Goal: Transaction & Acquisition: Purchase product/service

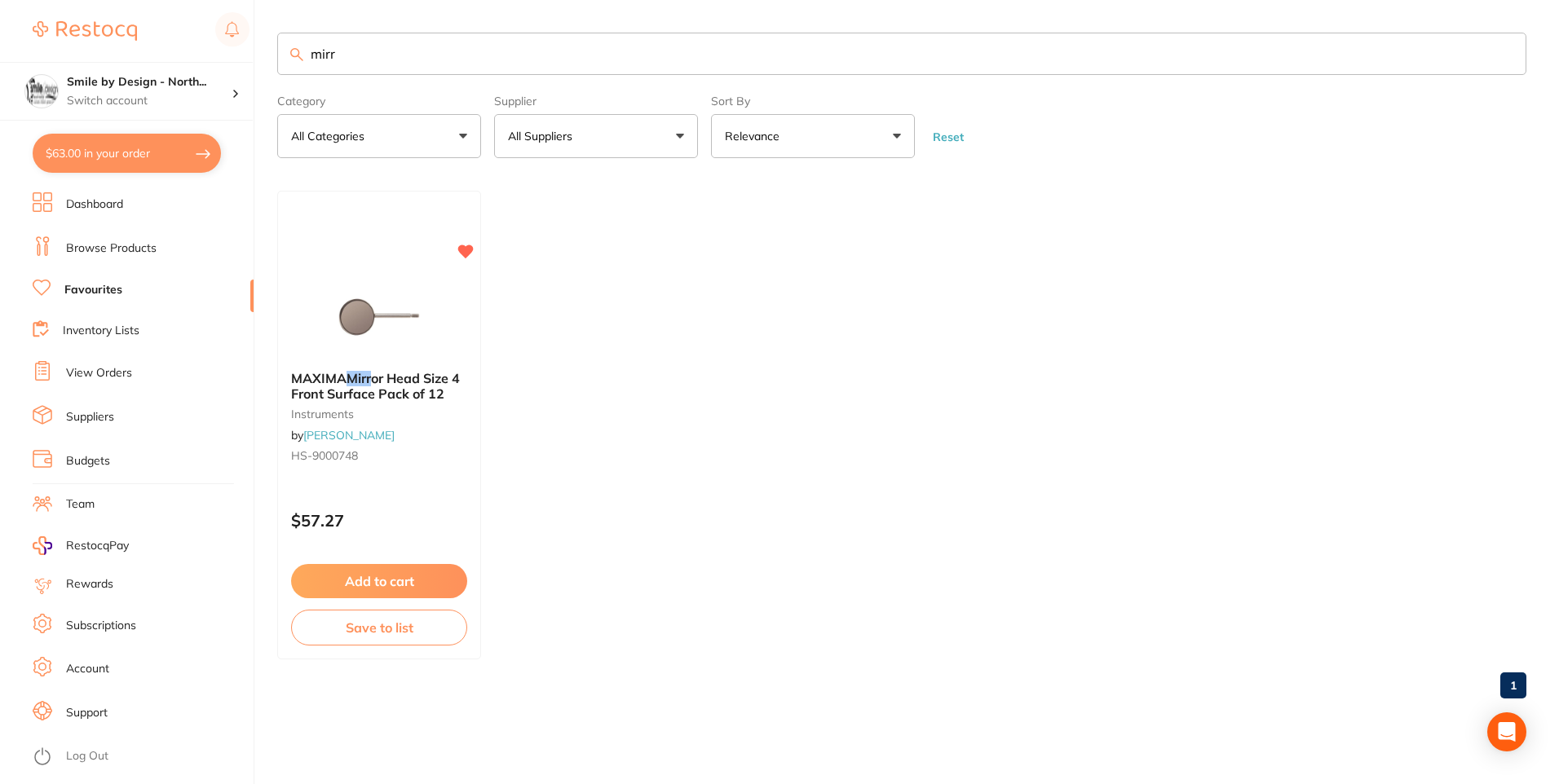
click at [121, 148] on button "$63.00 in your order" at bounding box center [126, 154] width 189 height 39
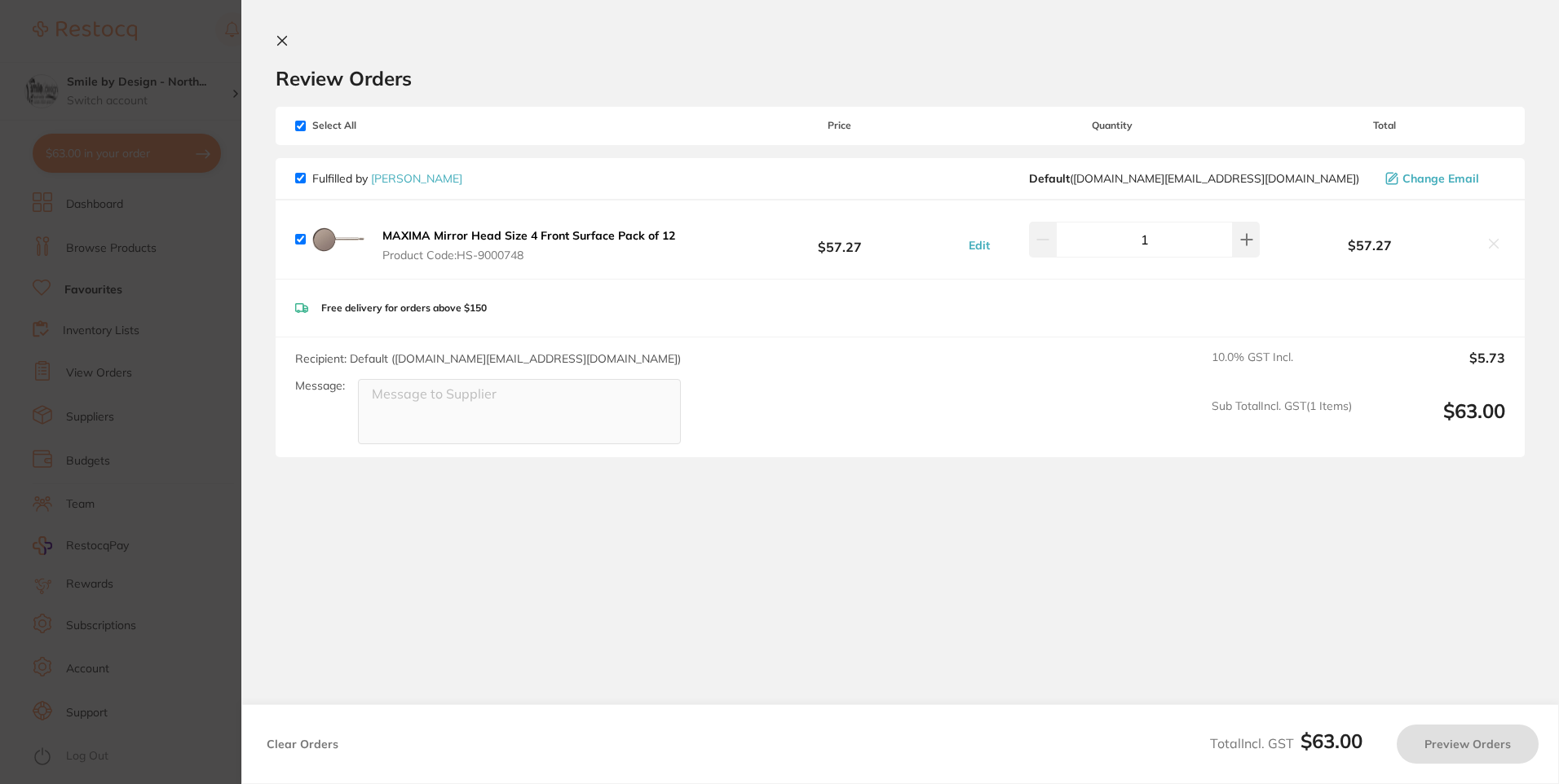
checkbox input "true"
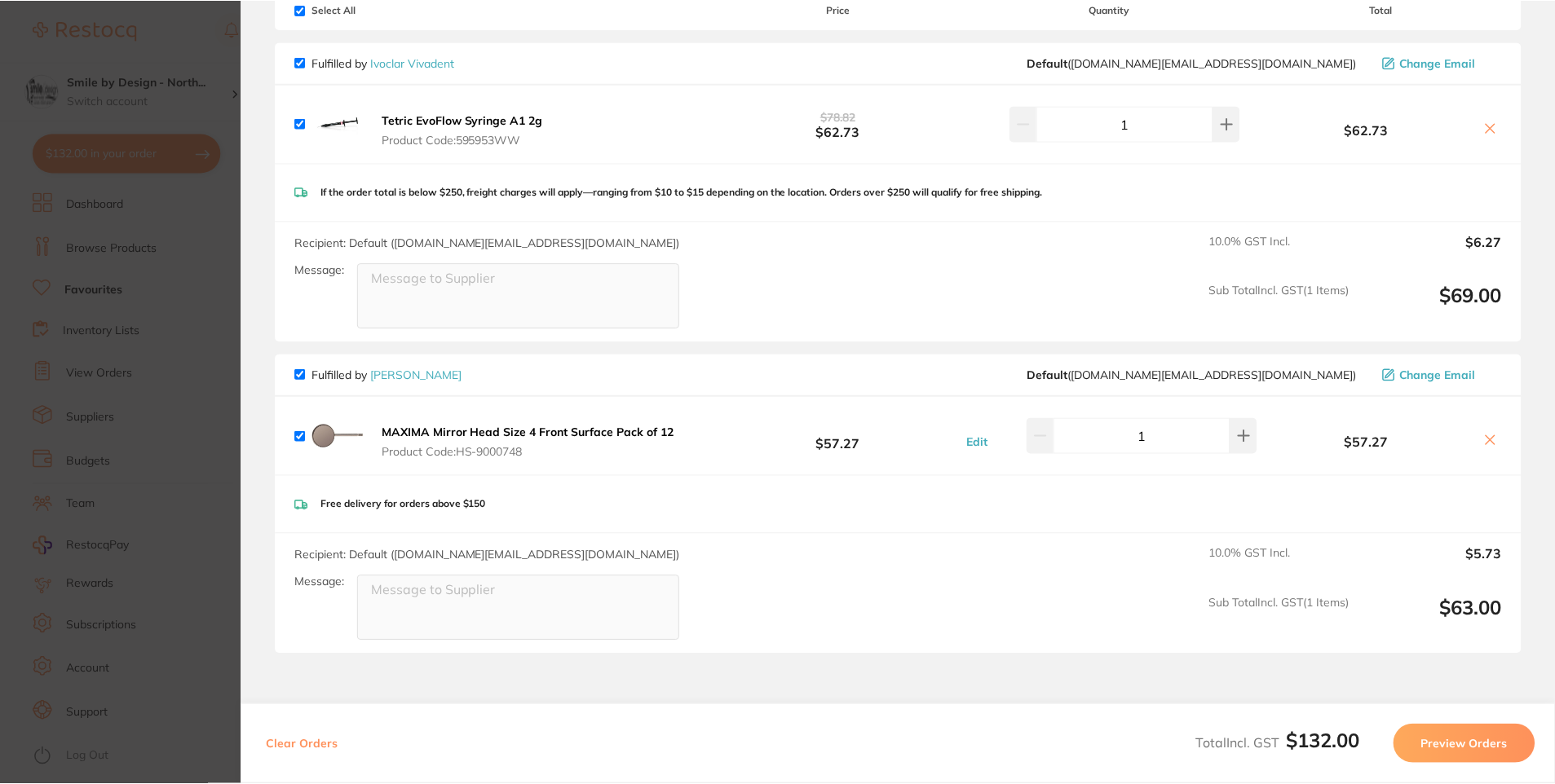
scroll to position [255, 0]
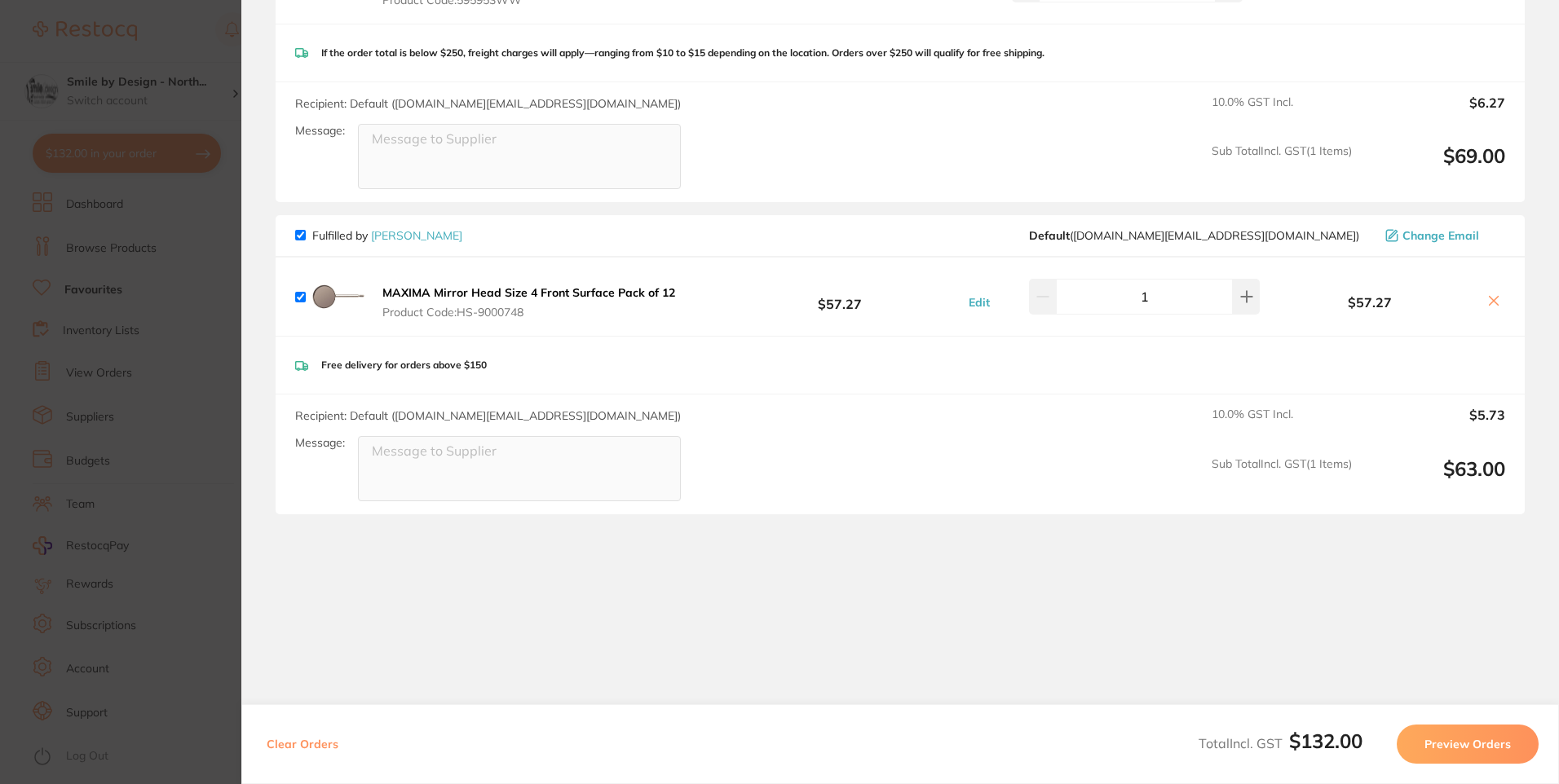
click at [164, 456] on section "Update RRP Set your pre negotiated price for this item. Item Agreed RRP (excl. …" at bounding box center [779, 392] width 1559 height 784
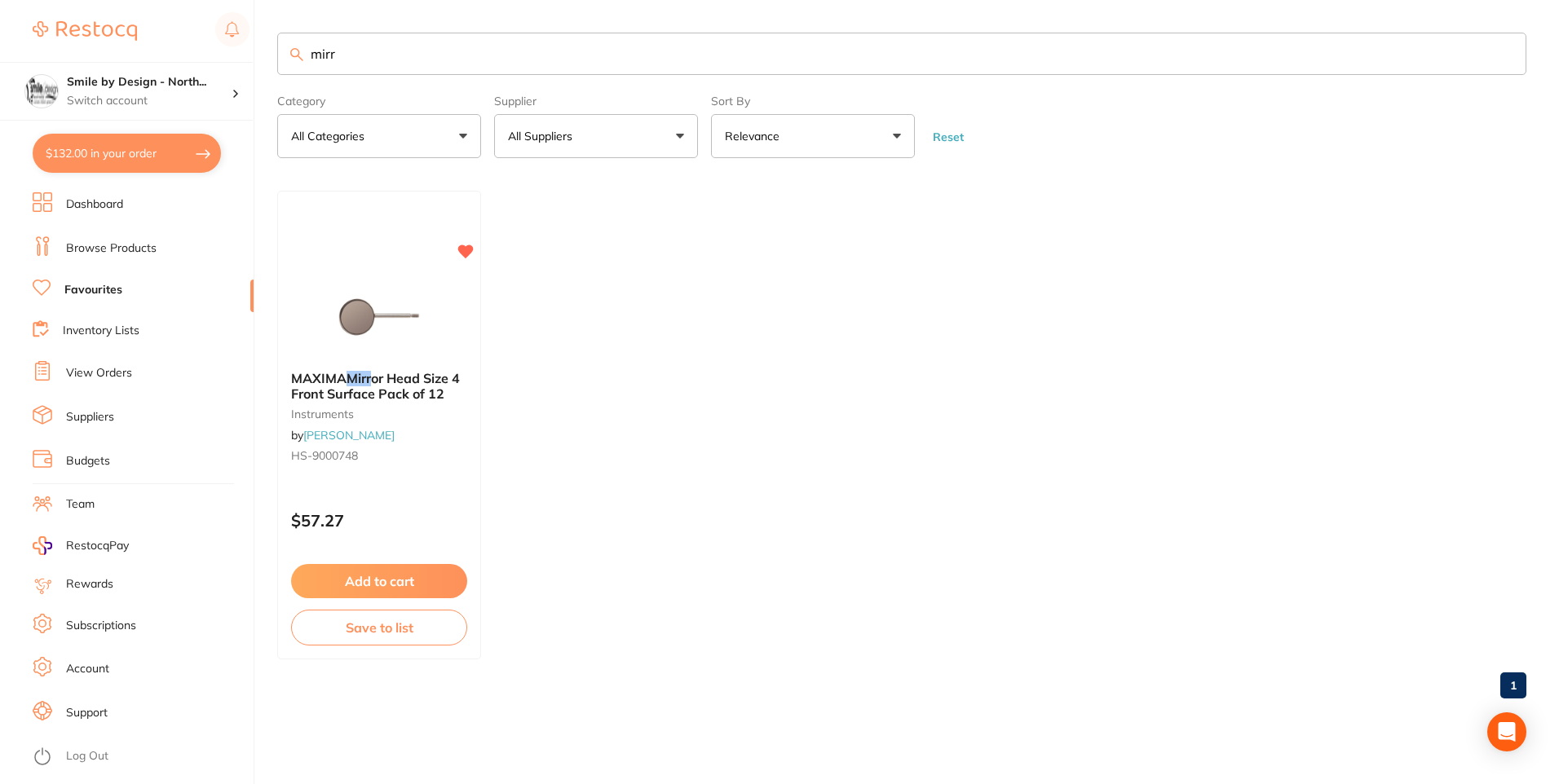
drag, startPoint x: 377, startPoint y: 59, endPoint x: 230, endPoint y: 59, distance: 147.0
click at [239, 59] on div "$132.00 Smile by Design - North... Switch account Smile by Design Smile by Desi…" at bounding box center [779, 392] width 1559 height 784
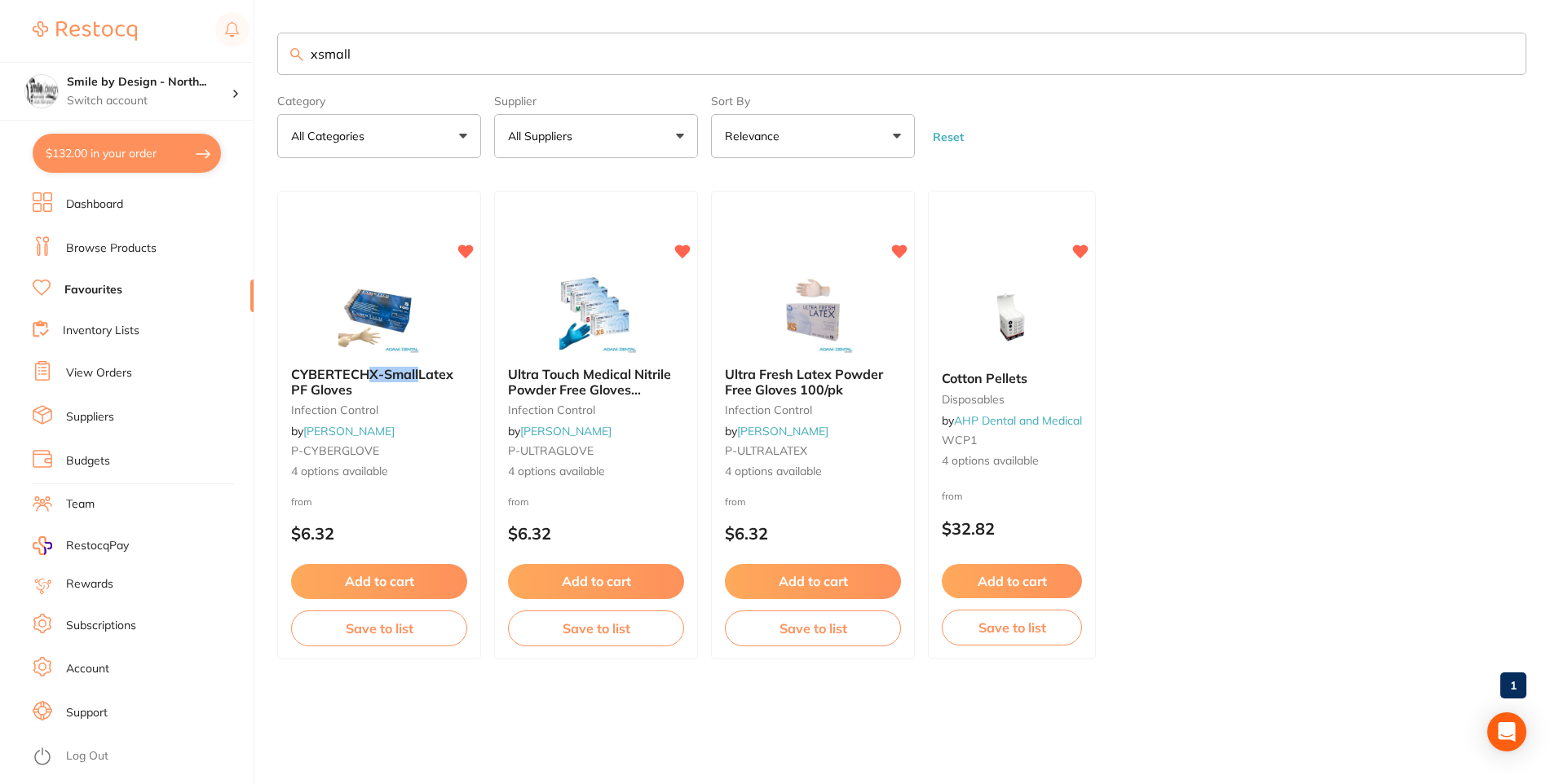
type input "xsmall"
click at [157, 251] on li "Browse Products" at bounding box center [143, 248] width 221 height 25
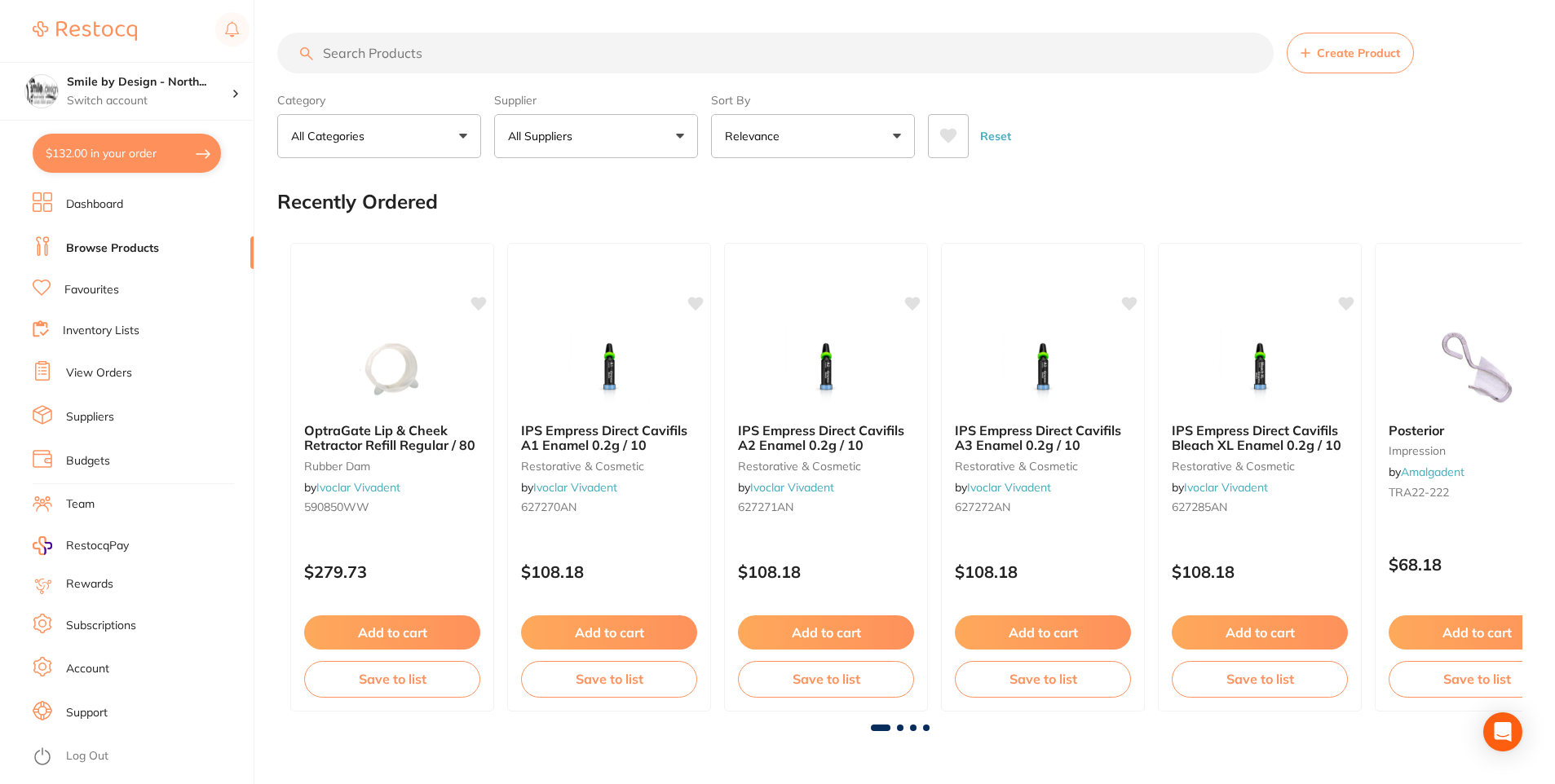
click at [411, 51] on input "search" at bounding box center [775, 53] width 996 height 41
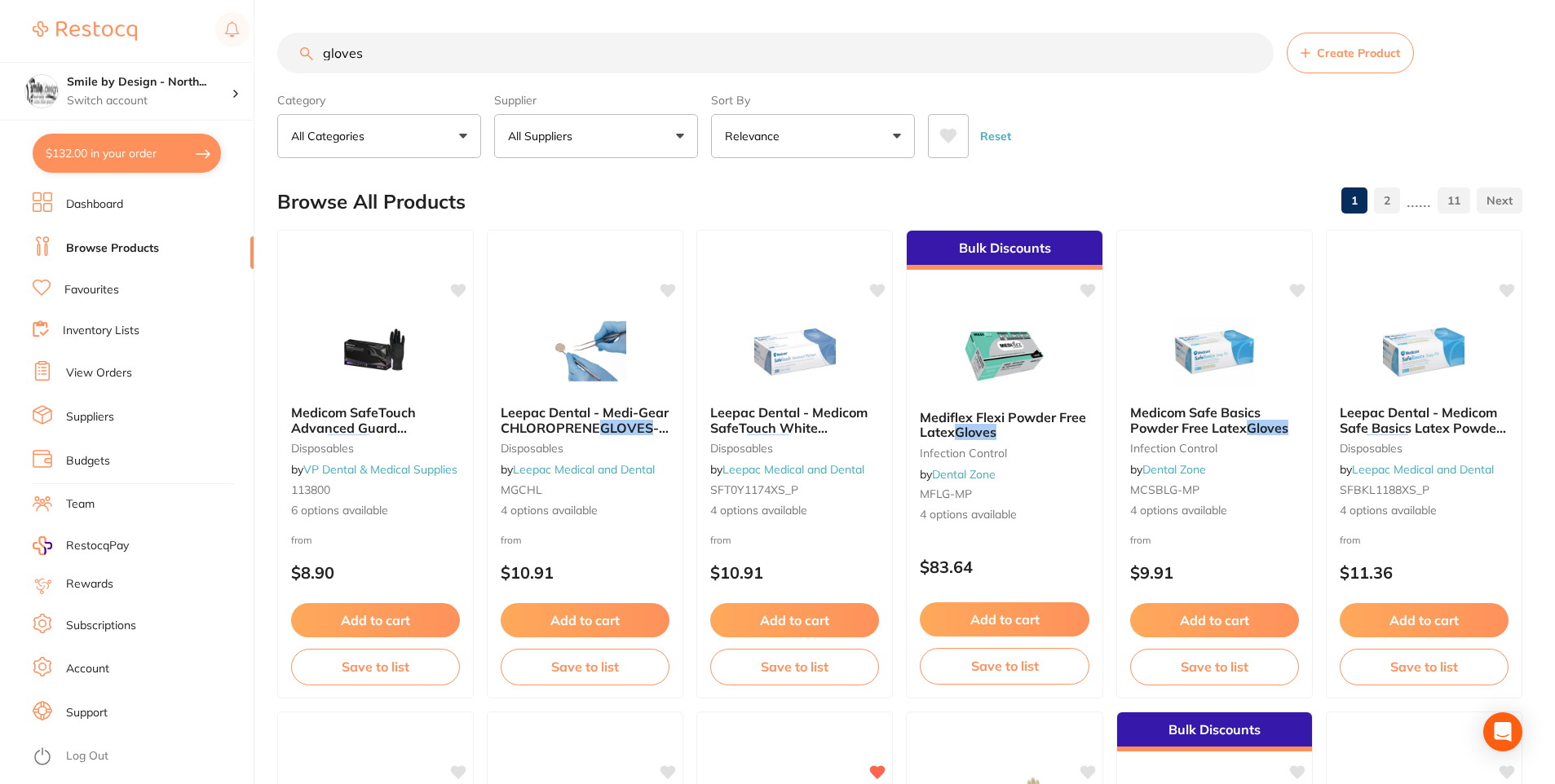
click at [654, 70] on input "gloves" at bounding box center [775, 53] width 996 height 41
type input "gloves aureum"
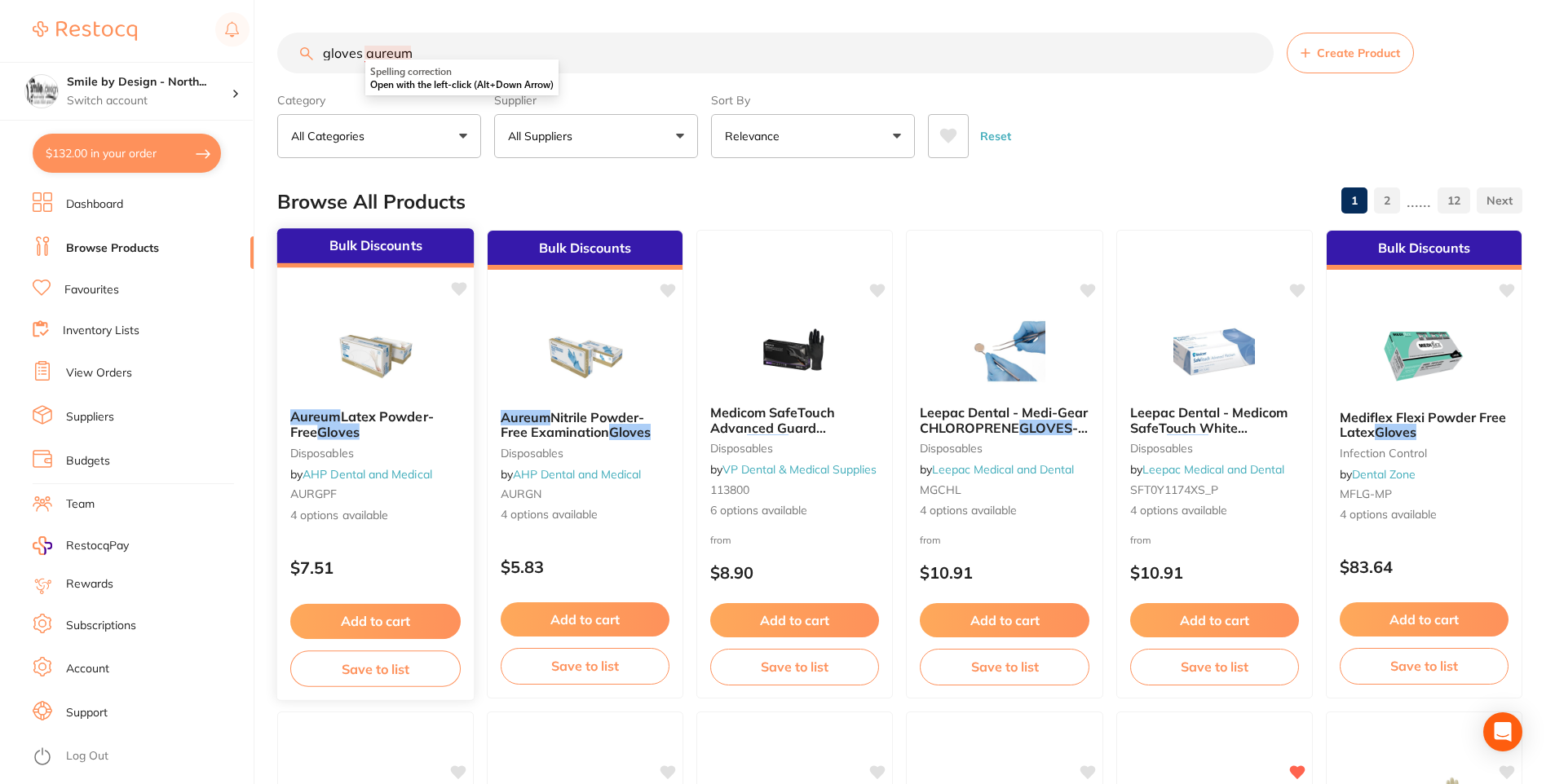
click at [464, 285] on icon at bounding box center [459, 289] width 15 height 14
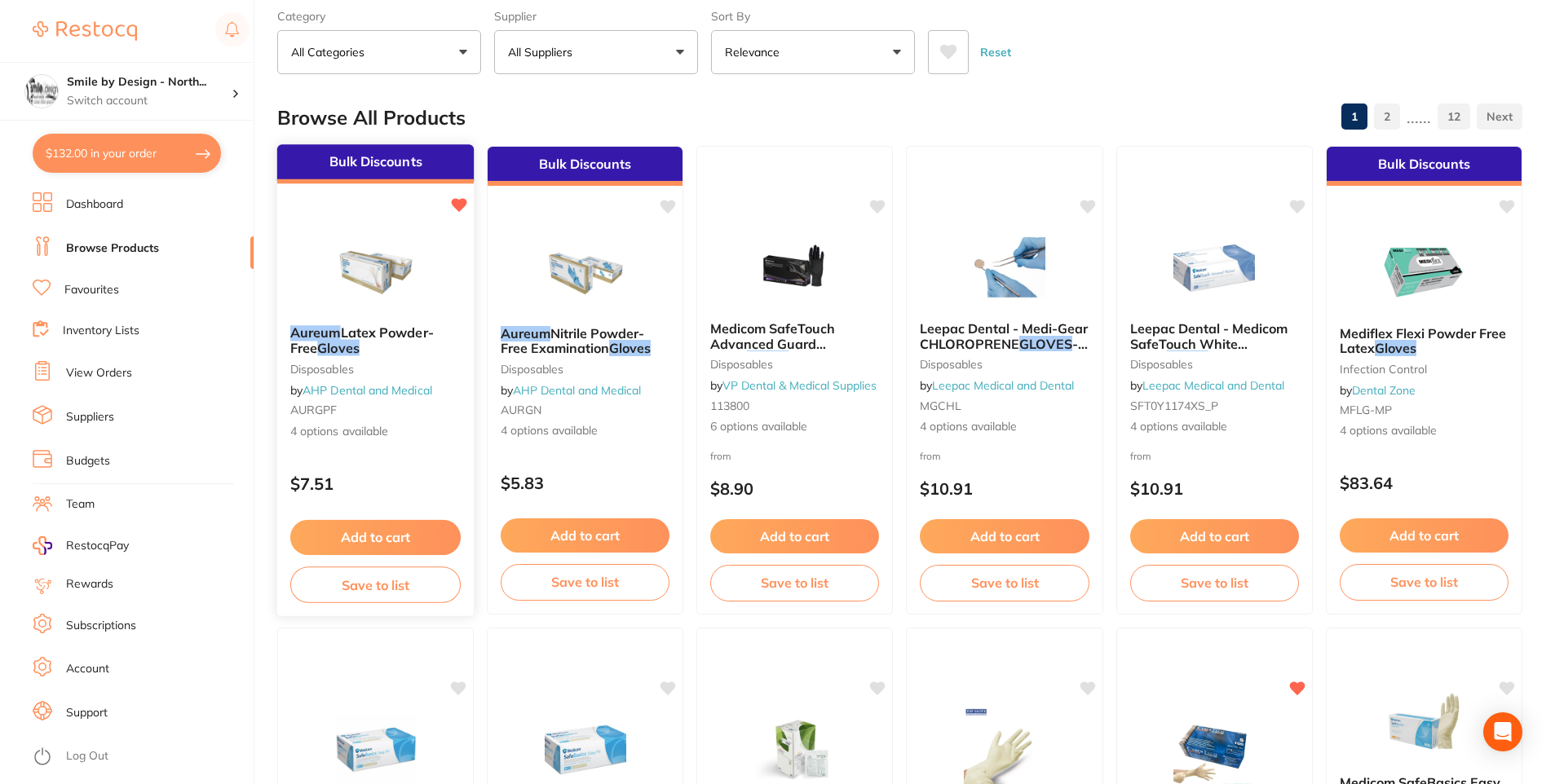
scroll to position [163, 0]
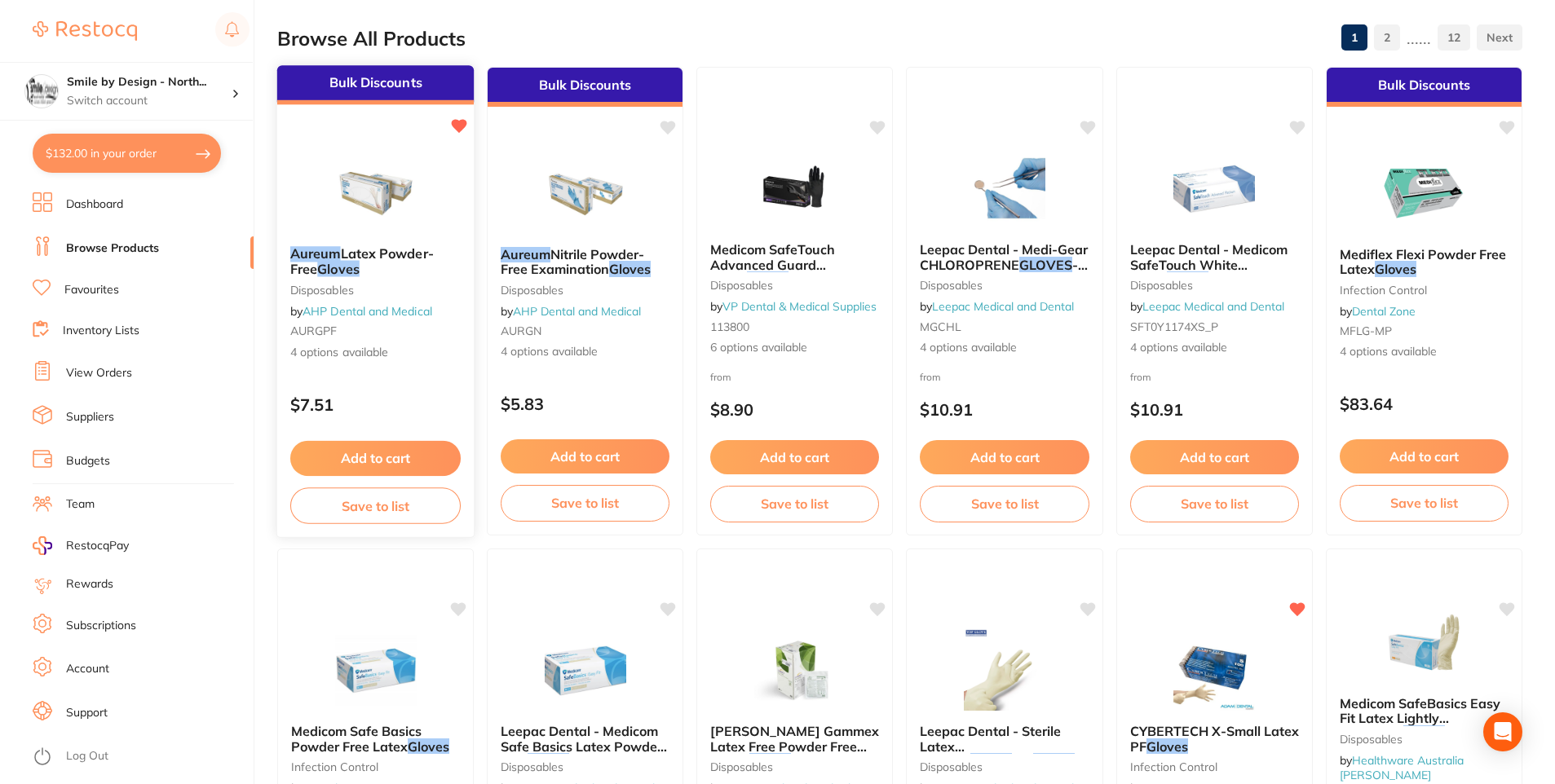
click at [411, 452] on button "Add to cart" at bounding box center [376, 458] width 171 height 35
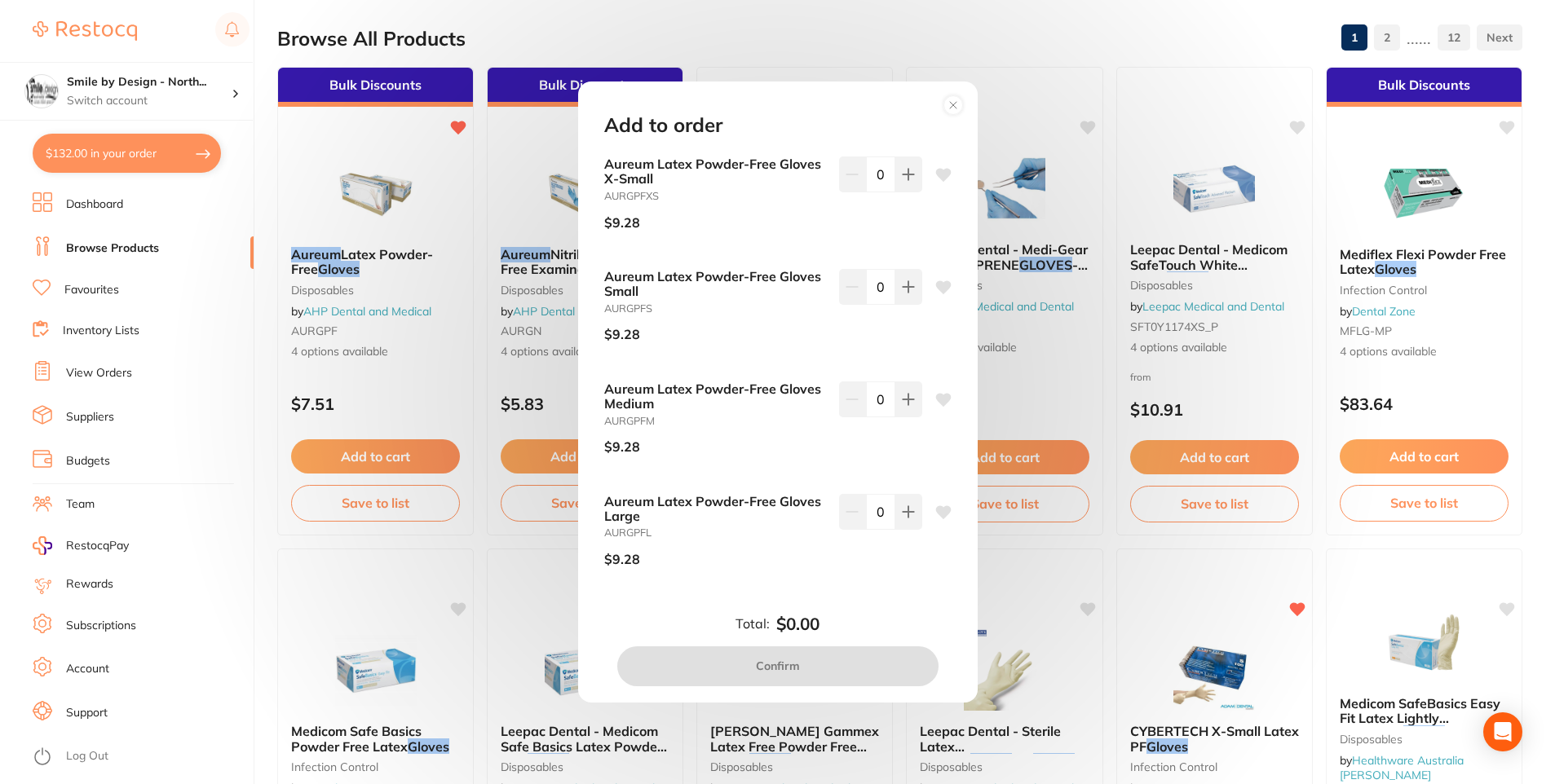
click at [941, 177] on icon at bounding box center [943, 175] width 15 height 13
click at [943, 288] on icon at bounding box center [943, 287] width 15 height 13
click at [941, 402] on icon at bounding box center [943, 398] width 15 height 13
click at [944, 520] on button at bounding box center [943, 512] width 16 height 16
click at [909, 179] on icon at bounding box center [908, 174] width 13 height 13
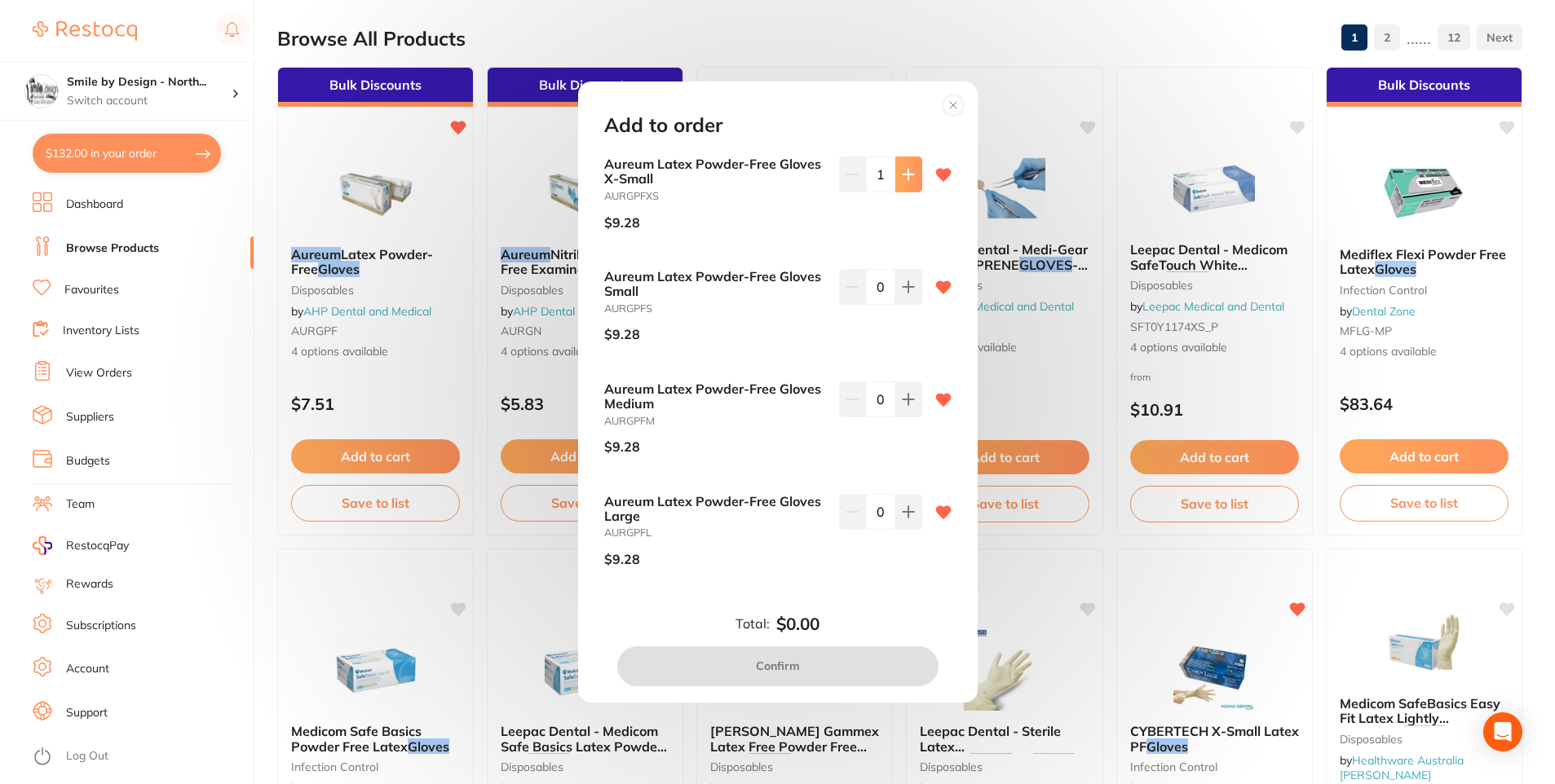
click at [909, 179] on icon at bounding box center [908, 174] width 13 height 13
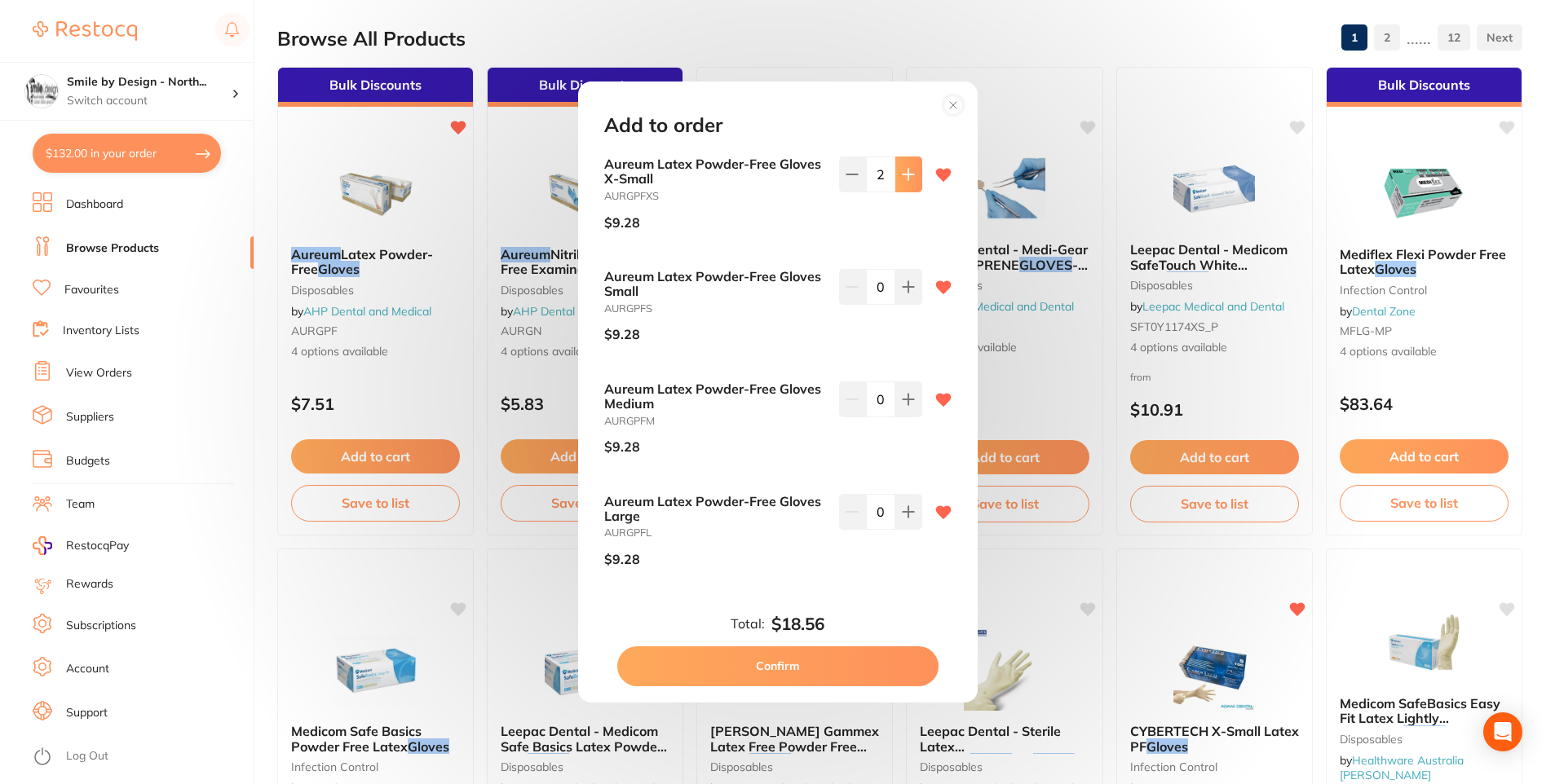
click at [909, 179] on icon at bounding box center [908, 174] width 13 height 13
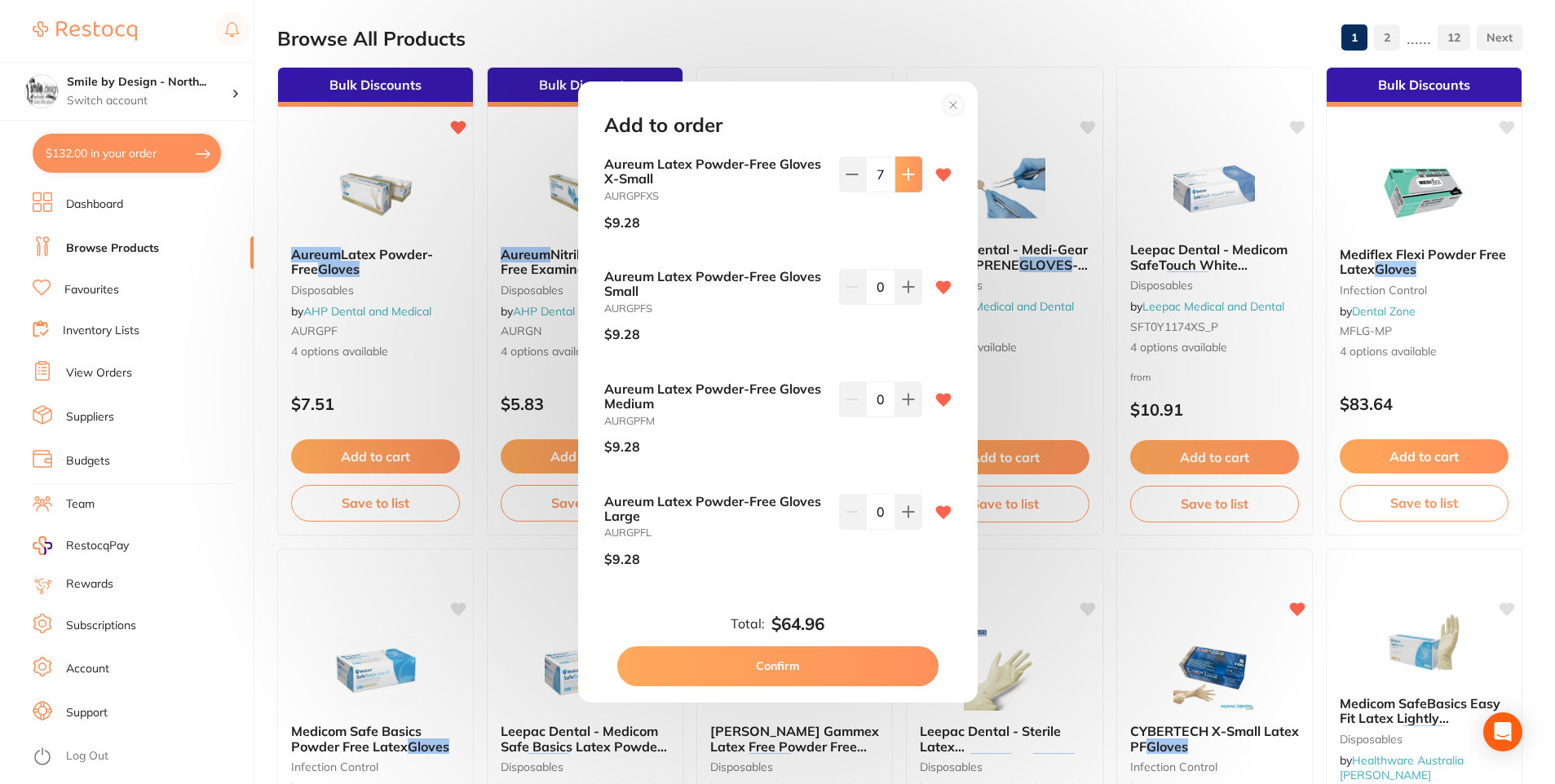
click at [909, 179] on icon at bounding box center [908, 174] width 13 height 13
type input "10"
click at [905, 402] on icon at bounding box center [908, 398] width 10 height 10
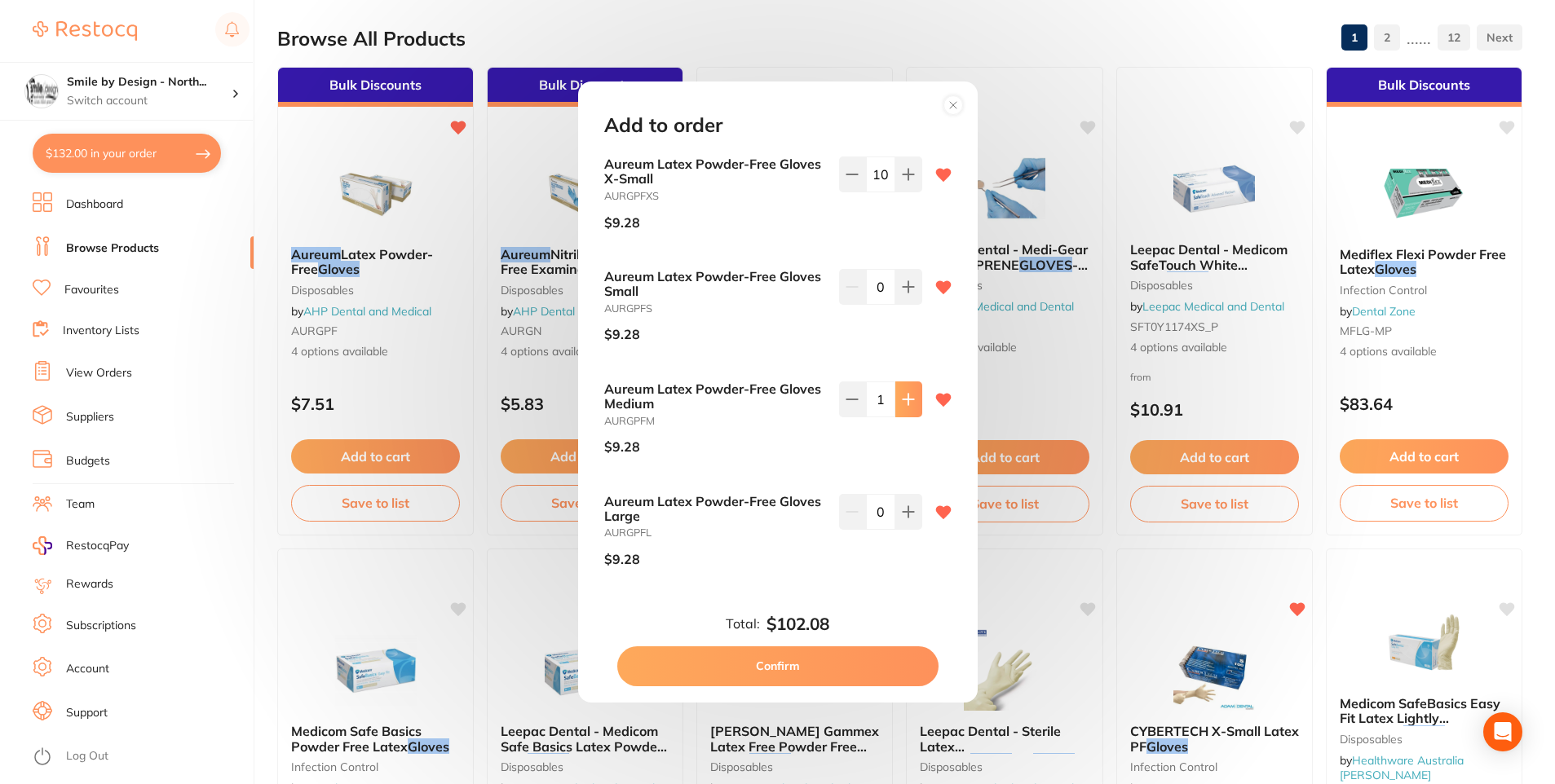
click at [905, 402] on icon at bounding box center [908, 398] width 10 height 10
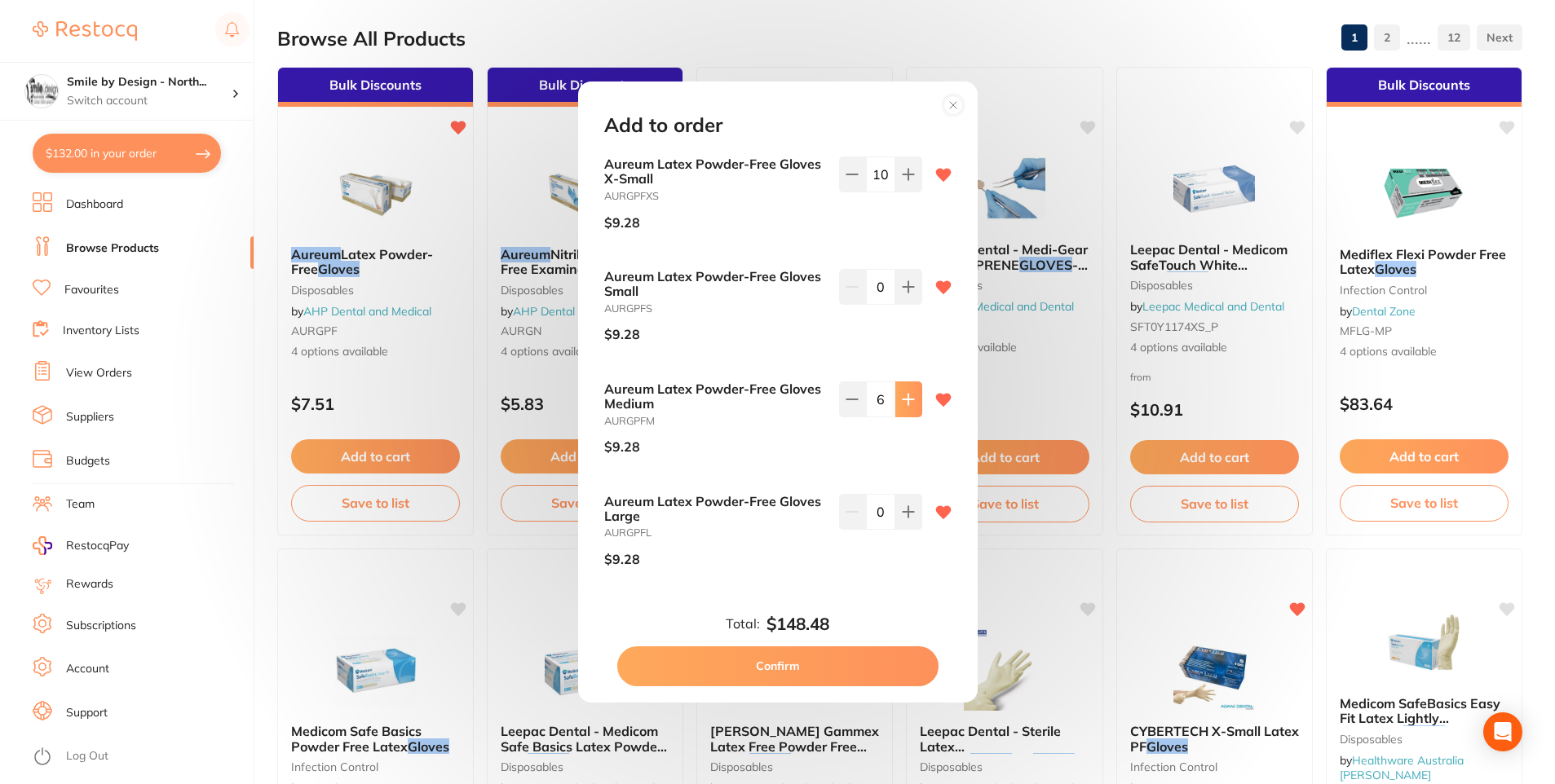
click at [905, 402] on icon at bounding box center [908, 398] width 10 height 10
type input "10"
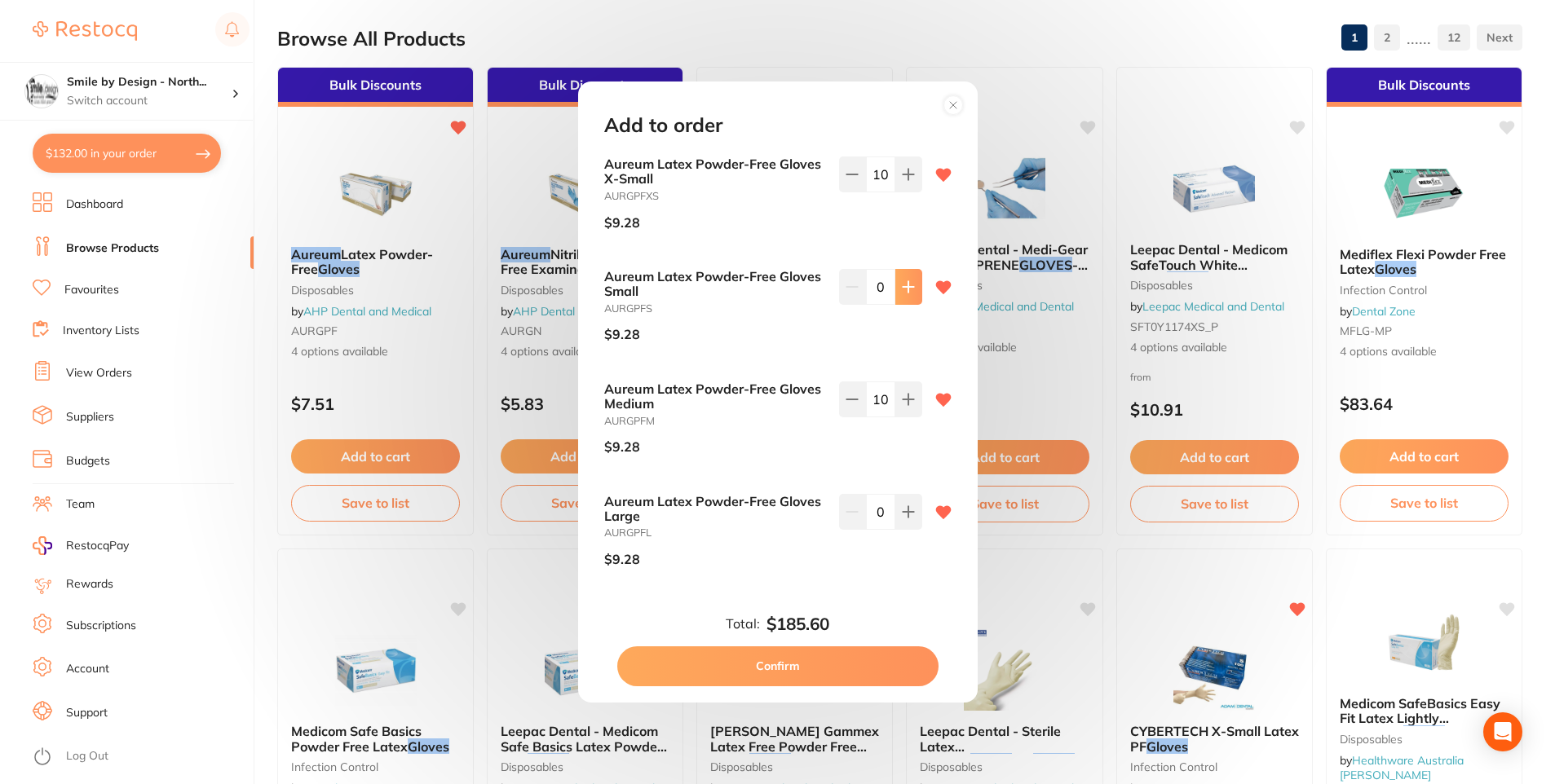
click at [902, 292] on icon at bounding box center [908, 287] width 13 height 13
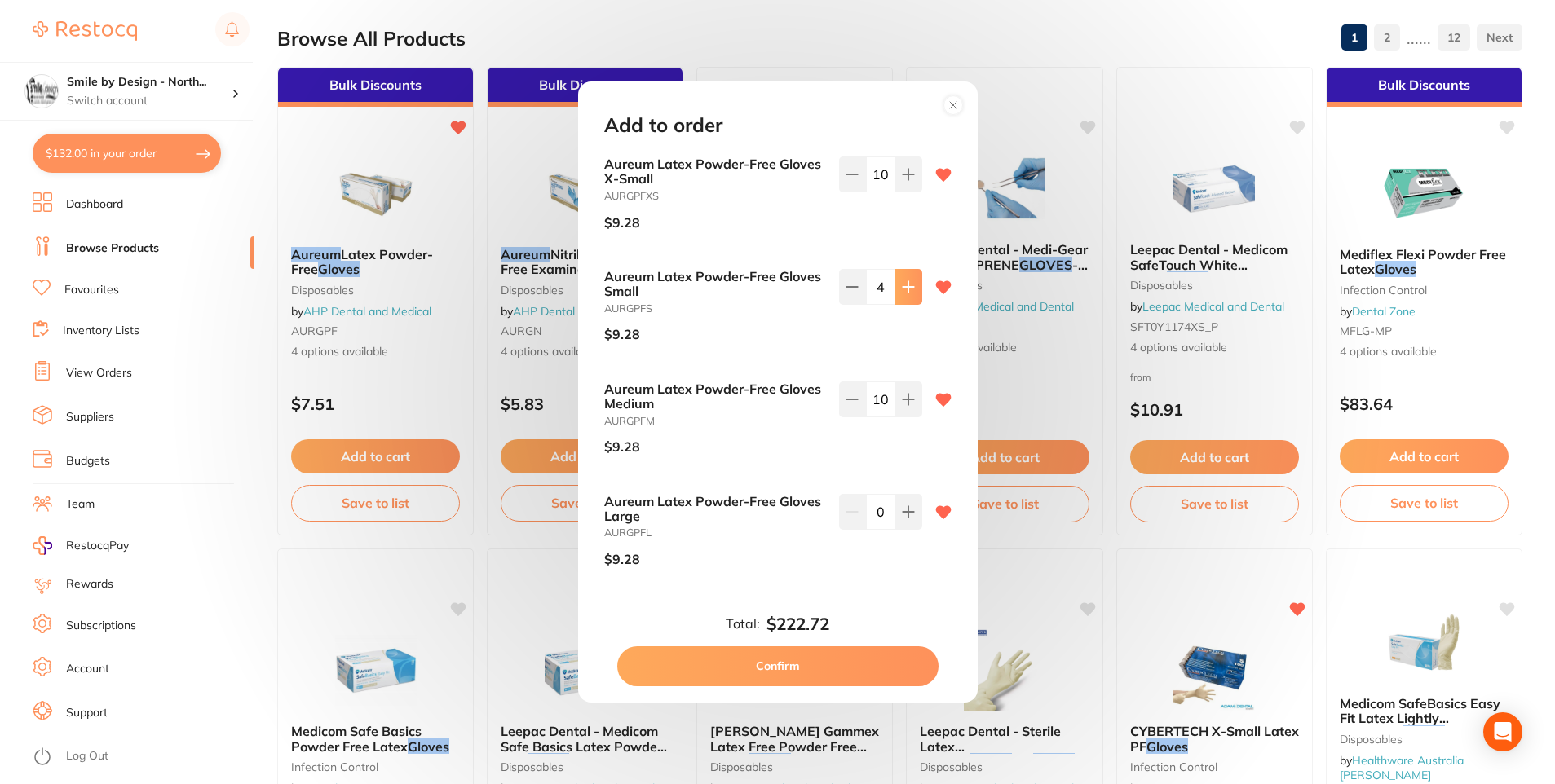
type input "5"
click at [906, 187] on button at bounding box center [909, 174] width 27 height 36
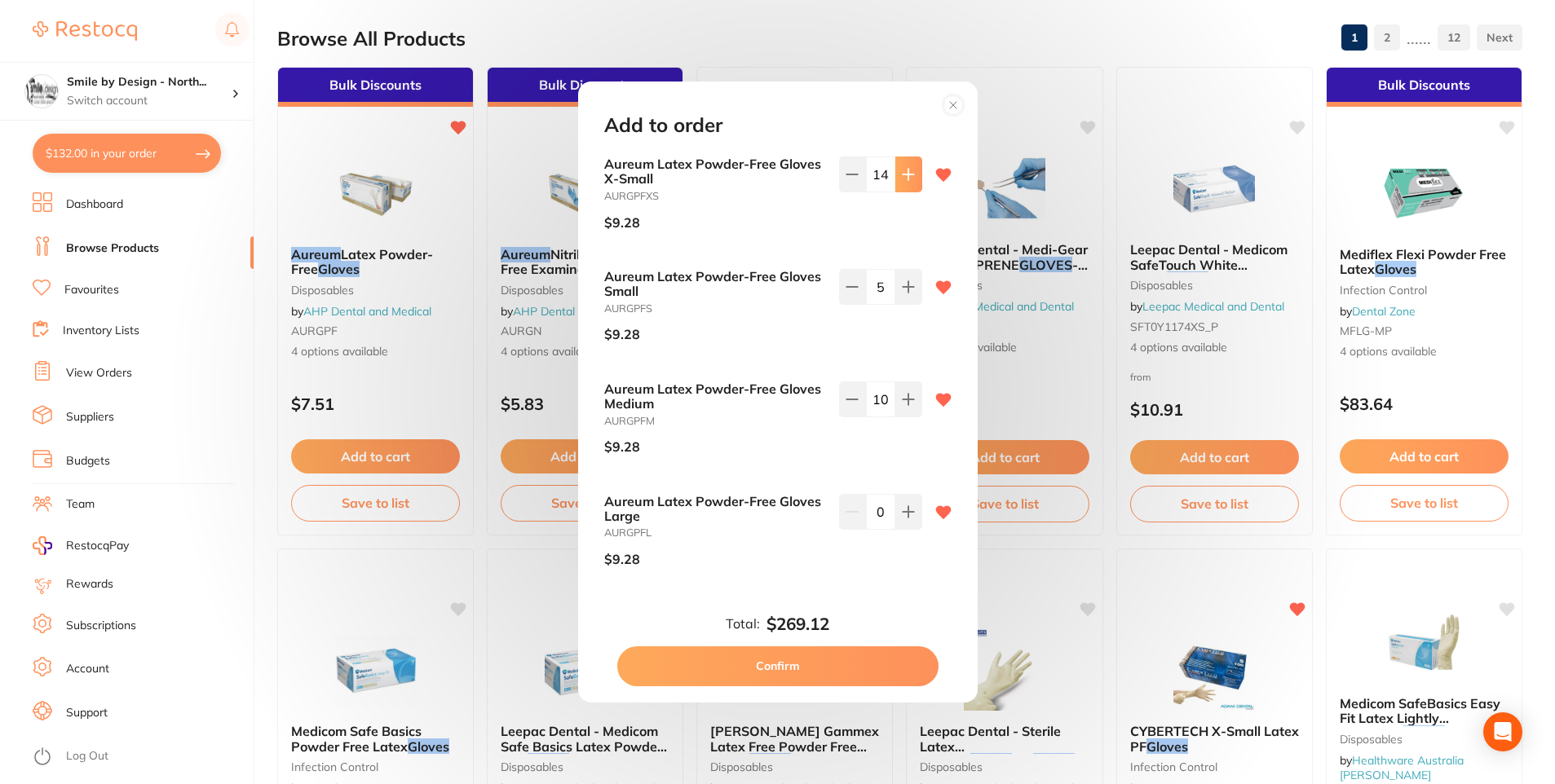
click at [906, 187] on button at bounding box center [909, 174] width 27 height 36
type input "15"
click at [871, 656] on button "Confirm" at bounding box center [778, 666] width 321 height 39
checkbox input "false"
